Goal: Transaction & Acquisition: Subscribe to service/newsletter

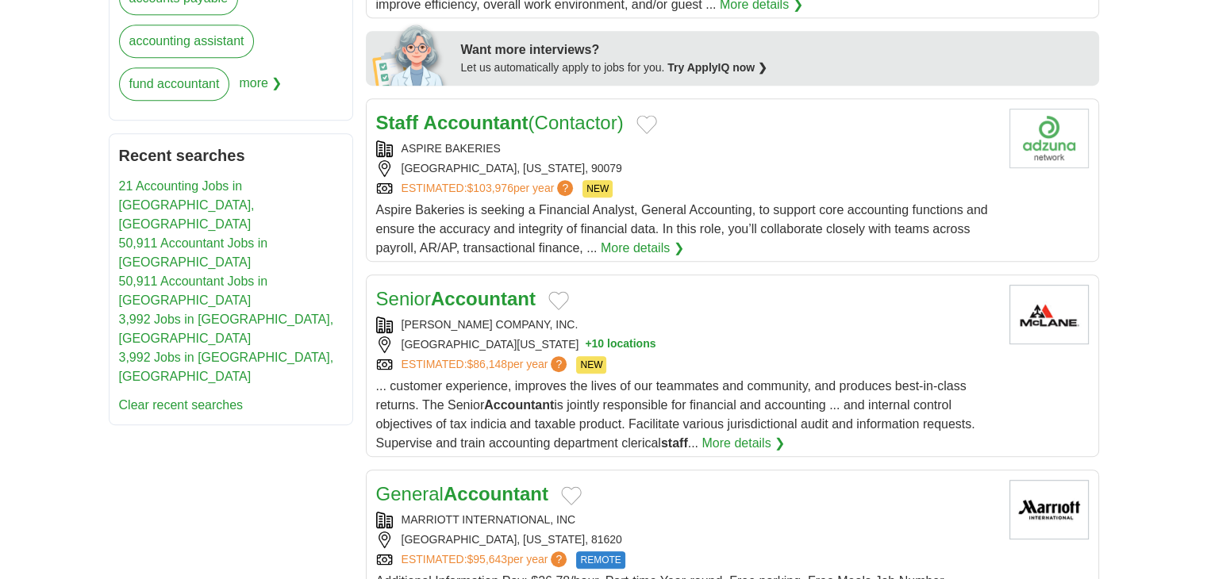
scroll to position [794, 0]
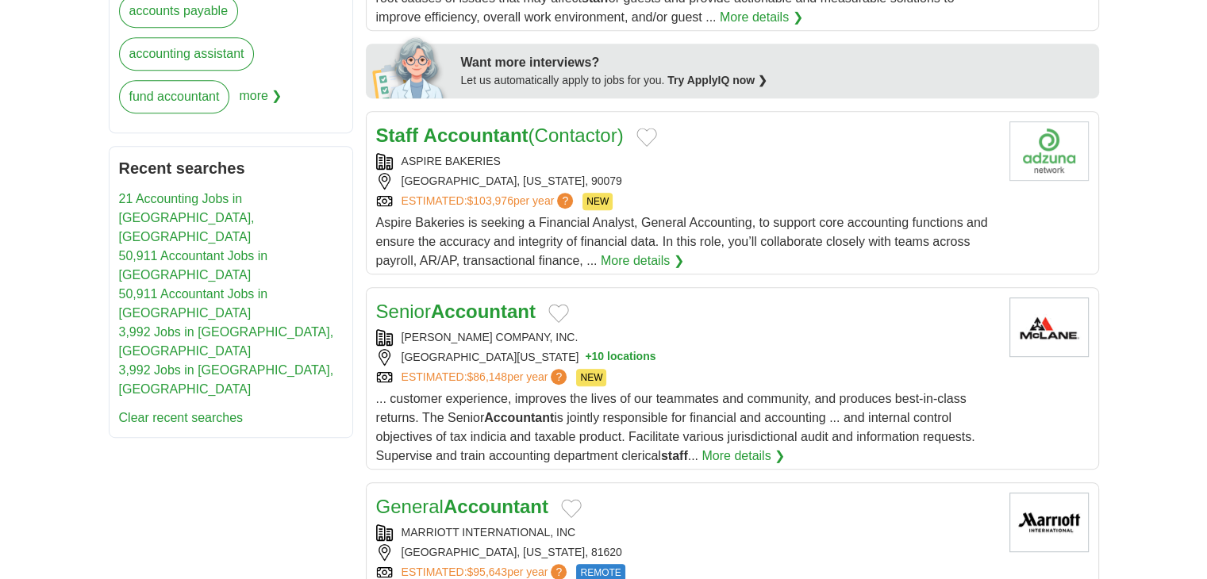
click at [622, 258] on link "More details ❯" at bounding box center [642, 261] width 83 height 19
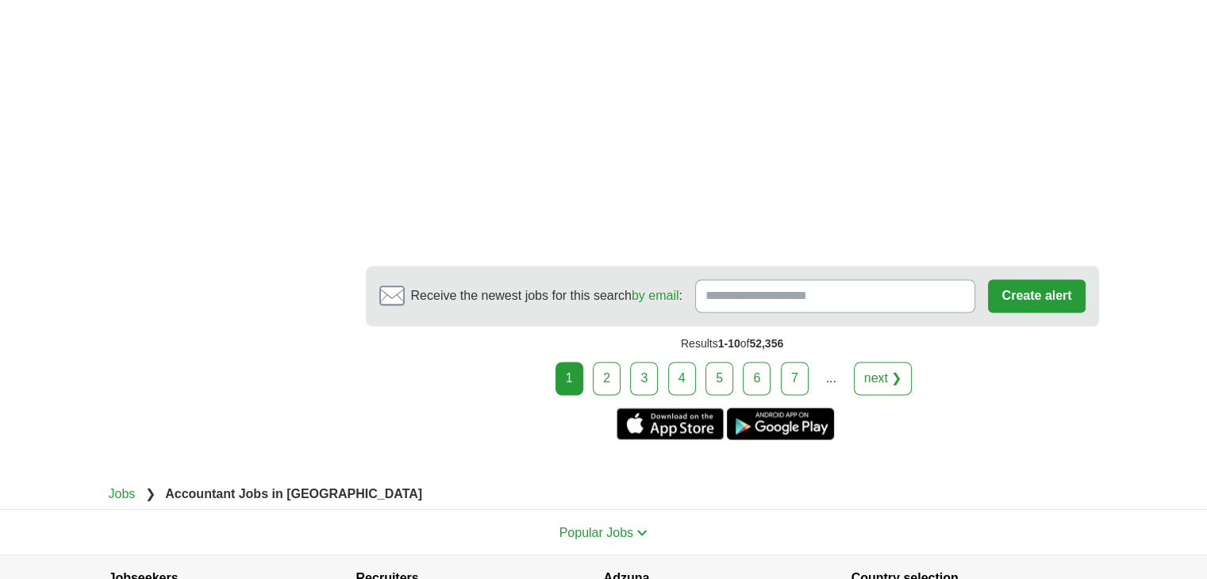
scroll to position [2619, 0]
click at [606, 361] on link "2" at bounding box center [607, 377] width 28 height 33
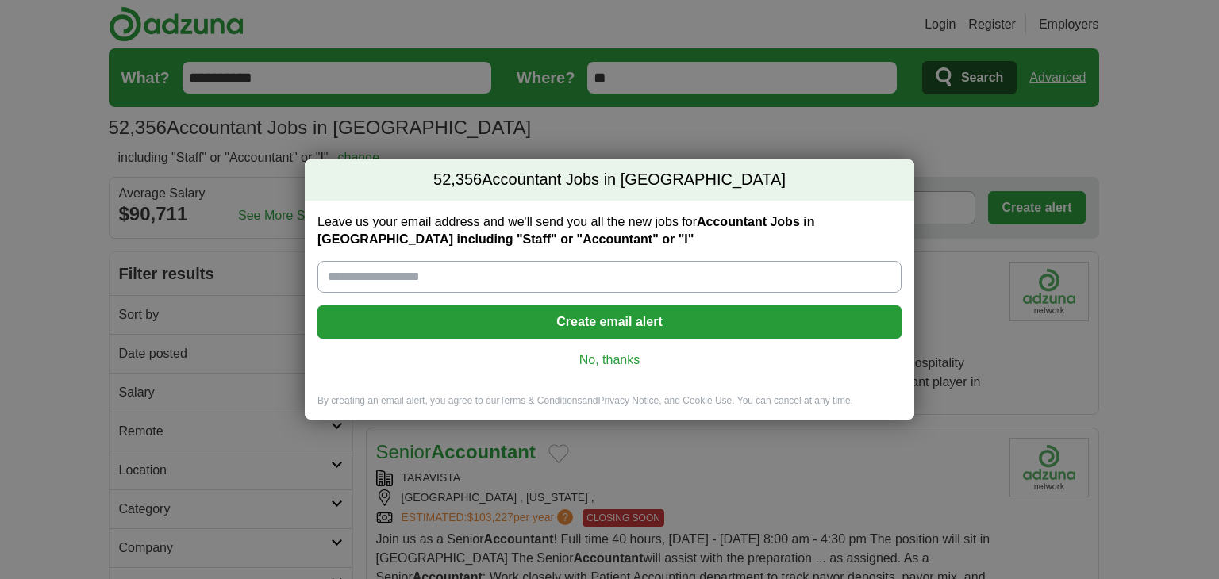
click at [394, 276] on input "Leave us your email address and we'll send you all the new jobs for Accountant …" at bounding box center [609, 277] width 584 height 32
type input "**********"
click at [570, 320] on button "Create email alert" at bounding box center [609, 322] width 584 height 33
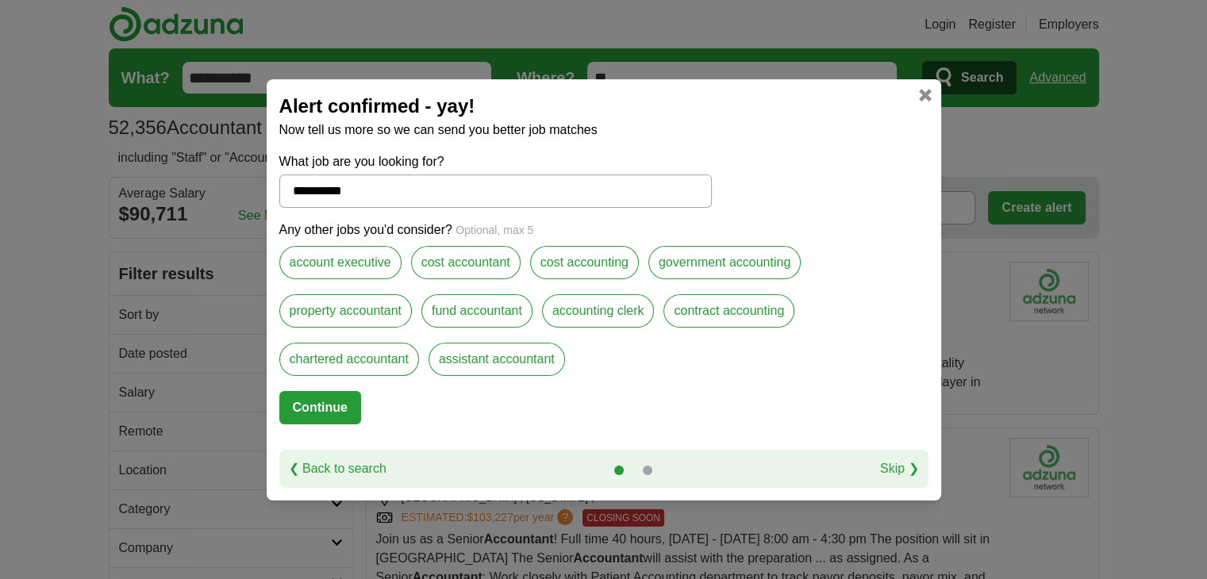
click at [745, 312] on label "contract accounting" at bounding box center [728, 310] width 131 height 33
click at [479, 263] on label "cost accountant" at bounding box center [466, 262] width 110 height 33
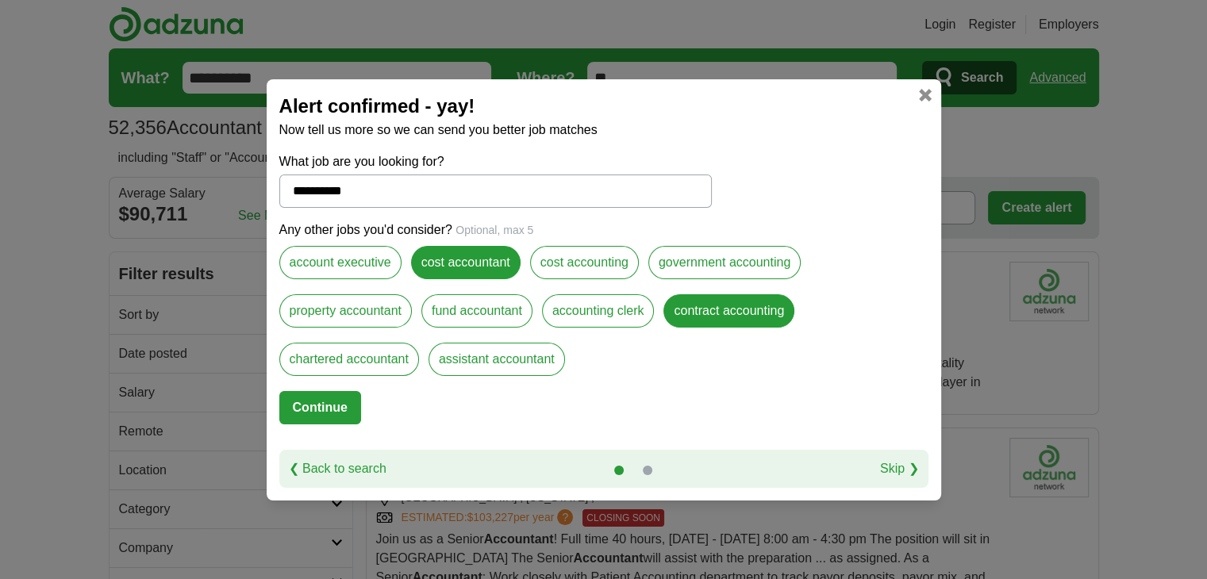
click at [577, 264] on label "cost accounting" at bounding box center [584, 262] width 109 height 33
click at [319, 406] on button "Continue" at bounding box center [320, 407] width 82 height 33
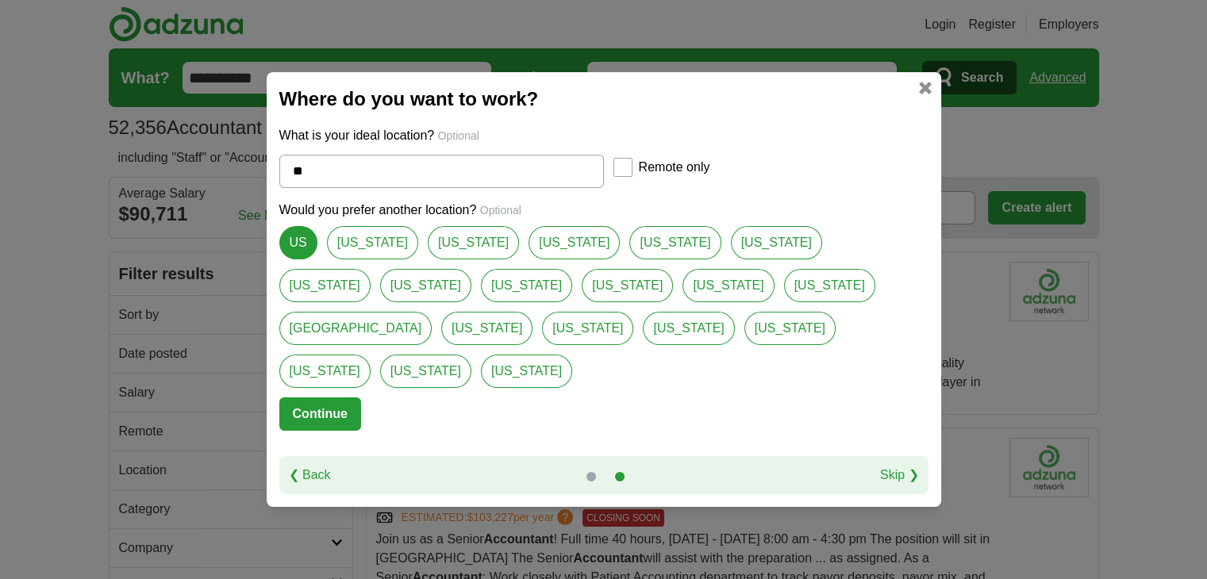
click at [446, 188] on input "**" at bounding box center [441, 171] width 325 height 33
click at [293, 398] on button "Continue" at bounding box center [320, 414] width 82 height 33
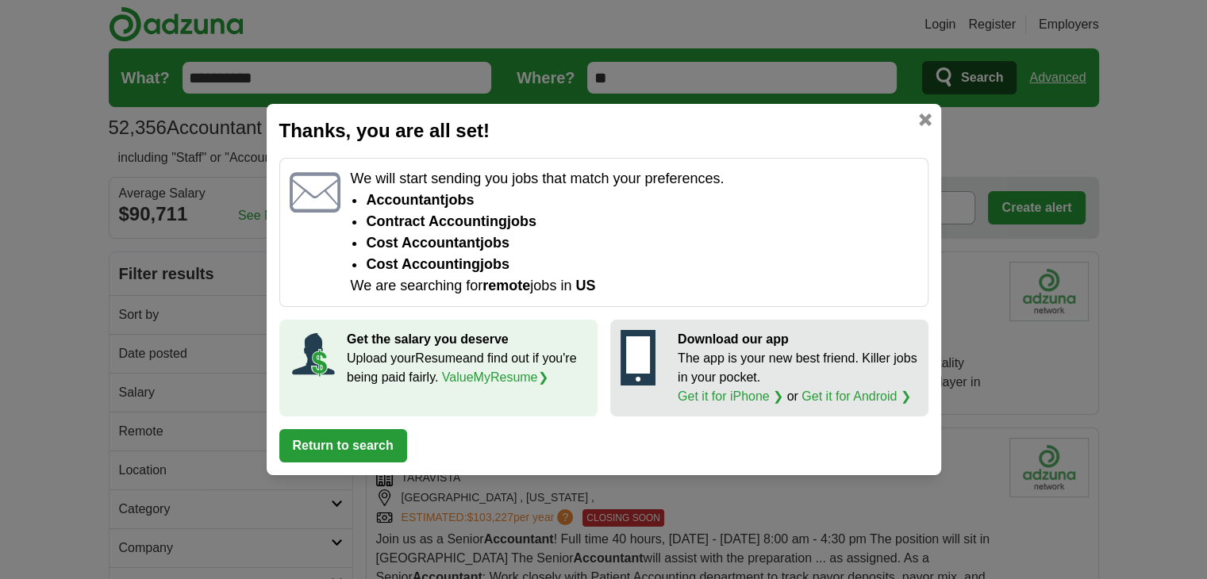
click at [924, 116] on link at bounding box center [925, 119] width 13 height 13
